Goal: Information Seeking & Learning: Learn about a topic

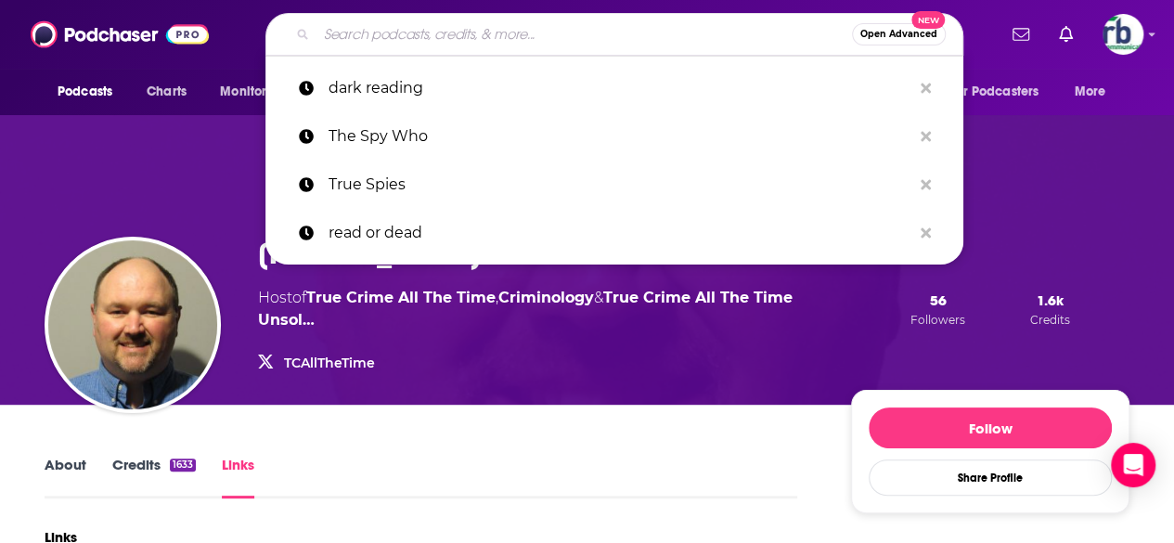
click at [381, 24] on input "Search podcasts, credits, & more..." at bounding box center [583, 34] width 535 height 30
paste input "The Way Forward Regenerative Conversations Podcast Series"
type input "The Way Forward Regenerative Conversations Podcast Series"
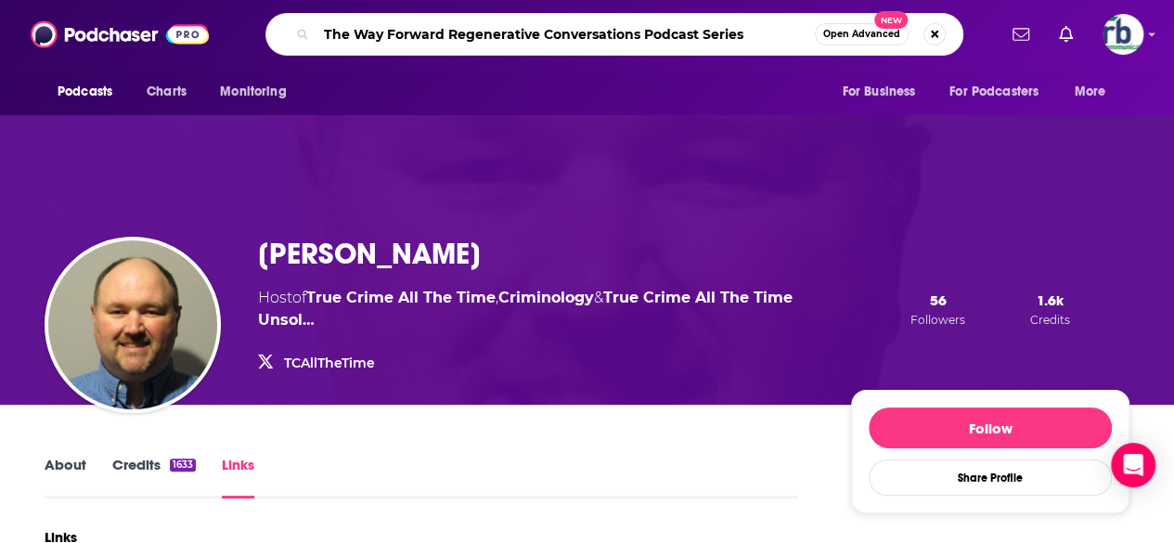
click at [778, 36] on input "The Way Forward Regenerative Conversations Podcast Series" at bounding box center [565, 34] width 498 height 30
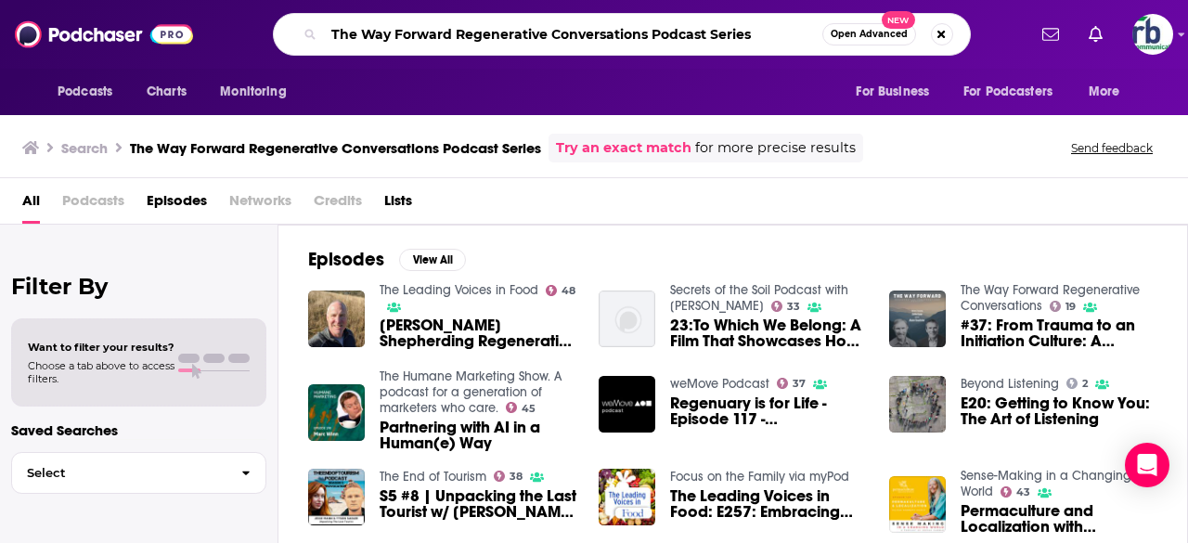
drag, startPoint x: 743, startPoint y: 38, endPoint x: 817, endPoint y: 39, distance: 73.3
click at [817, 39] on input "The Way Forward Regenerative Conversations Podcast Series" at bounding box center [573, 34] width 498 height 30
type input "The Way Forward Regenerative Conversations"
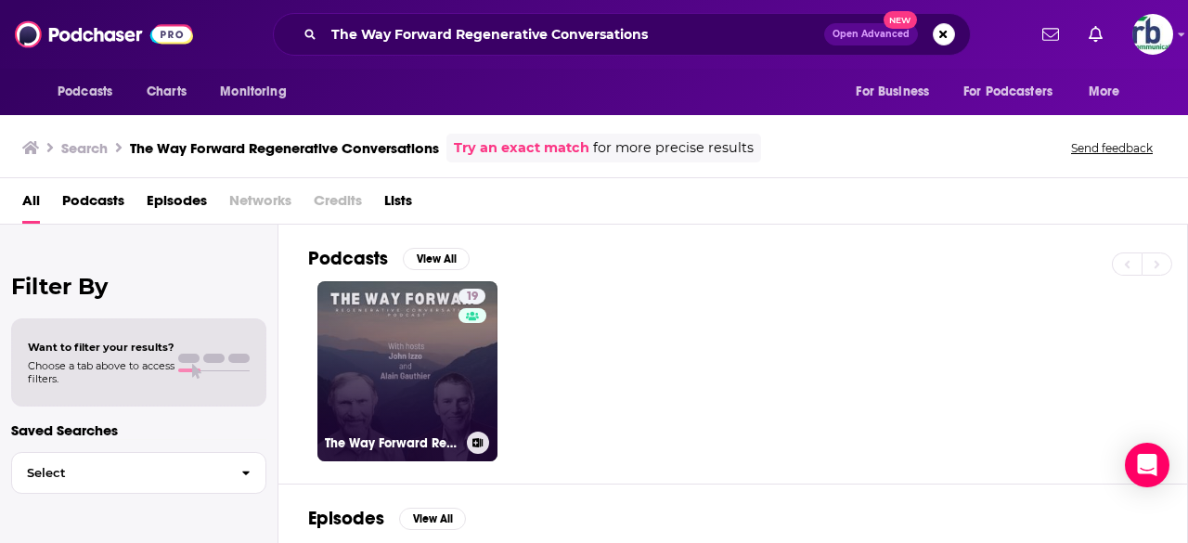
click at [431, 343] on link "19 The Way Forward Regenerative Conversations" at bounding box center [407, 371] width 180 height 180
